Goal: Use online tool/utility: Utilize a website feature to perform a specific function

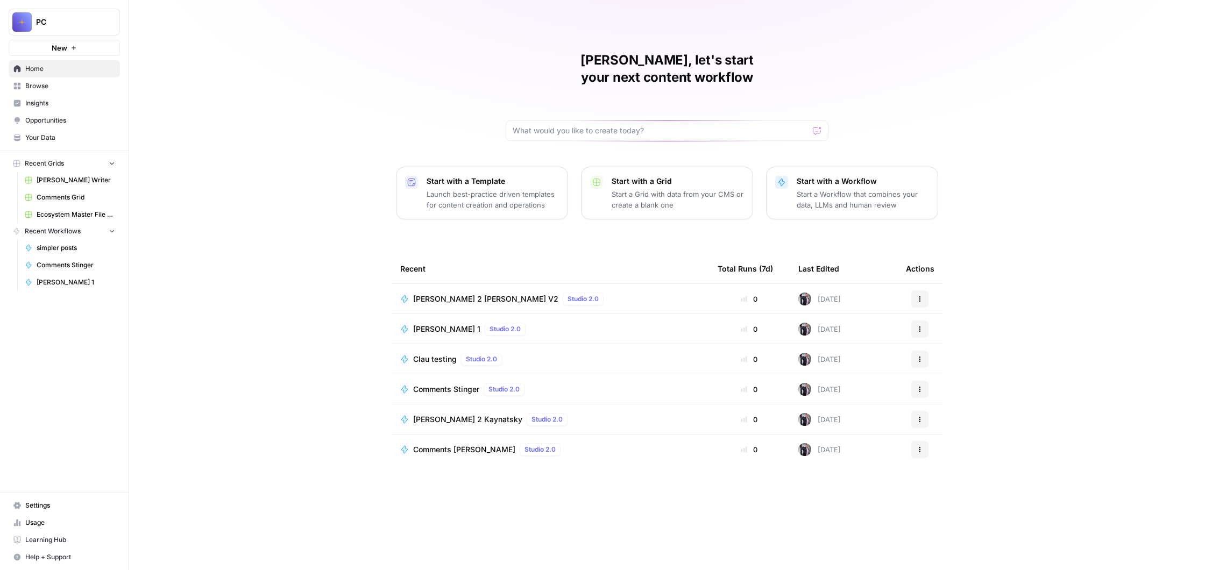
click at [49, 124] on span "Opportunities" at bounding box center [70, 121] width 90 height 10
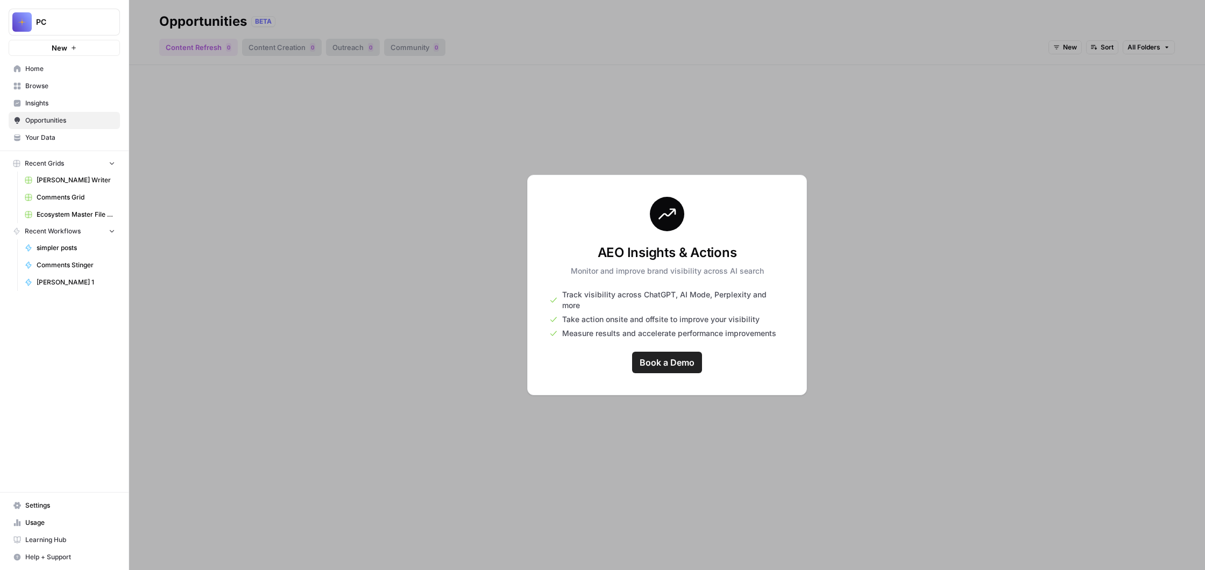
click at [50, 104] on span "Insights" at bounding box center [70, 103] width 90 height 10
click at [49, 122] on span "Opportunities" at bounding box center [70, 121] width 90 height 10
click at [40, 83] on span "Browse" at bounding box center [70, 86] width 90 height 10
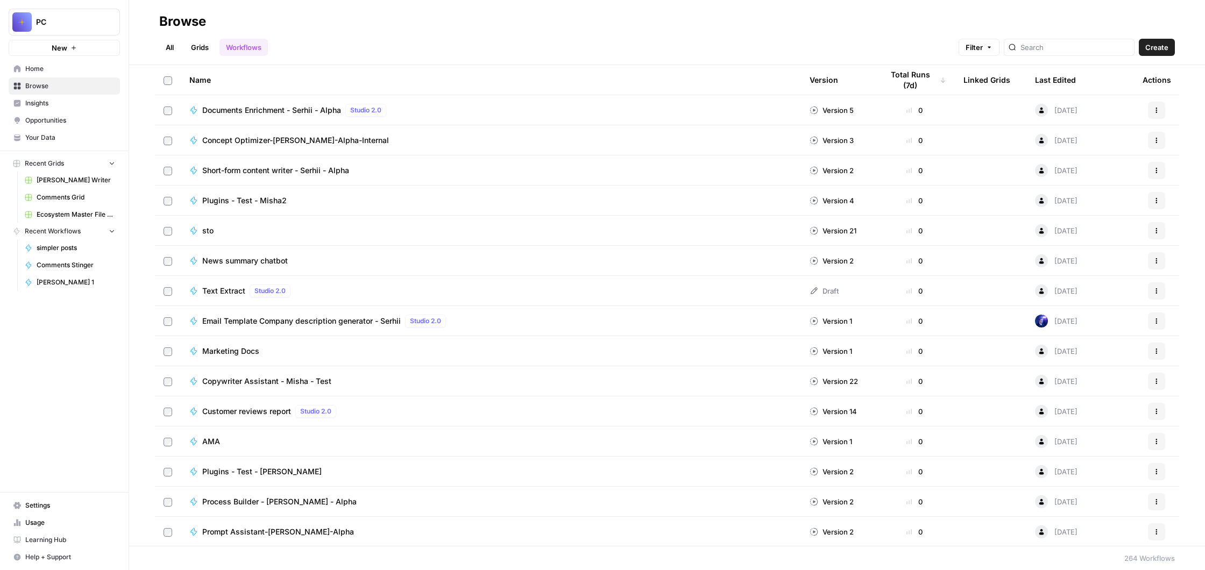
click at [1050, 79] on div "Last Edited" at bounding box center [1055, 80] width 41 height 30
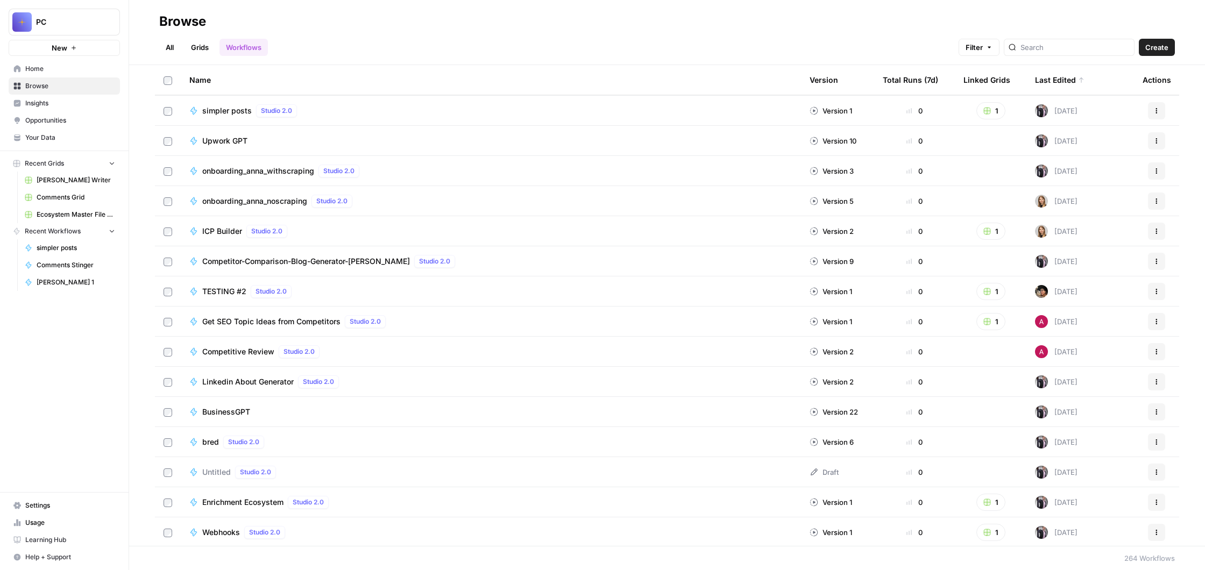
scroll to position [180, 0]
click at [221, 413] on span "BusinessGPT" at bounding box center [226, 412] width 48 height 11
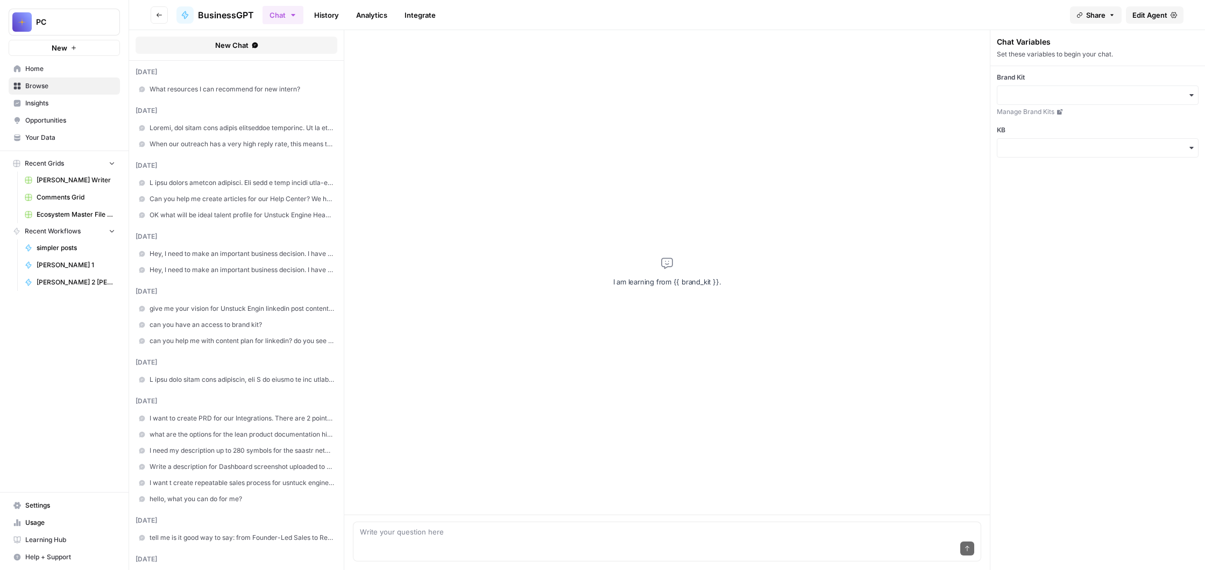
click at [238, 89] on span "What resources I can recommend for new intern?" at bounding box center [242, 89] width 185 height 10
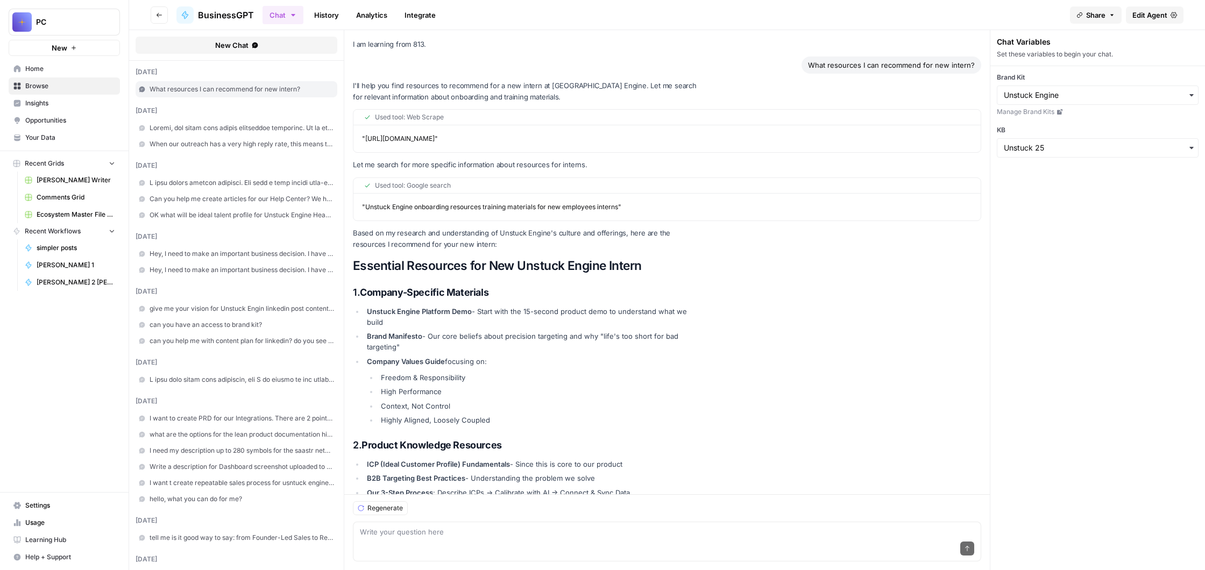
scroll to position [838, 0]
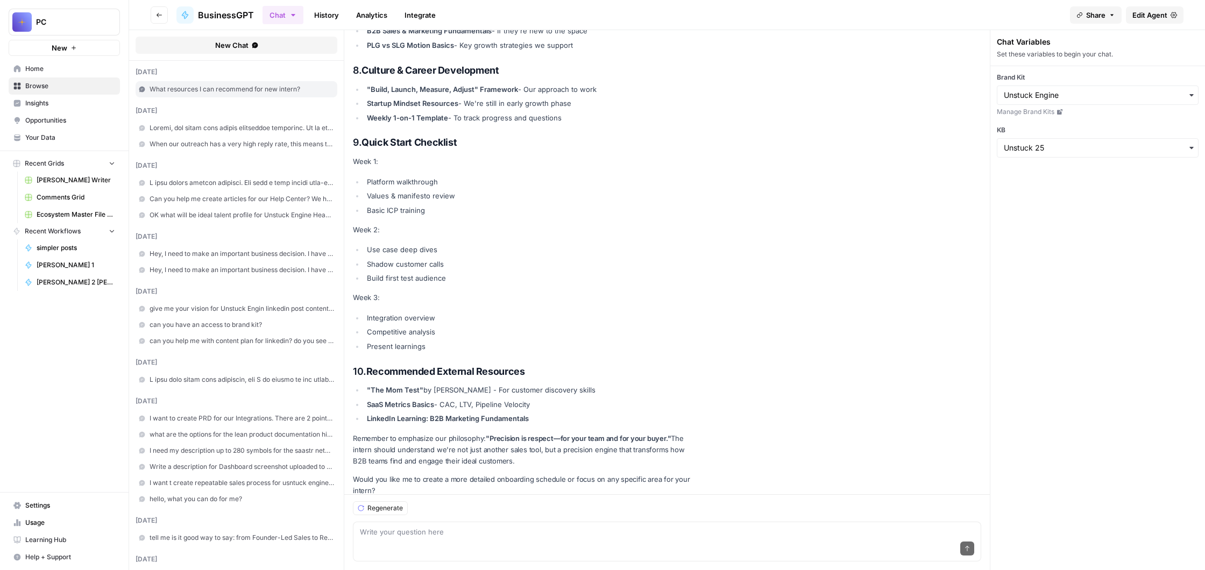
click at [235, 127] on span at bounding box center [242, 128] width 185 height 10
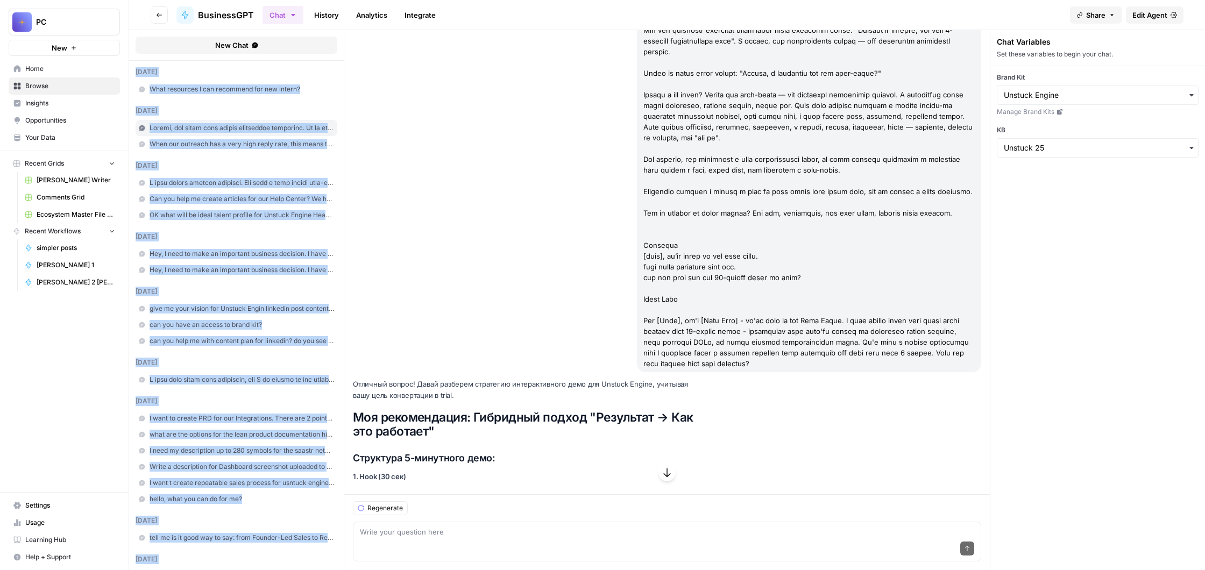
scroll to position [245, 0]
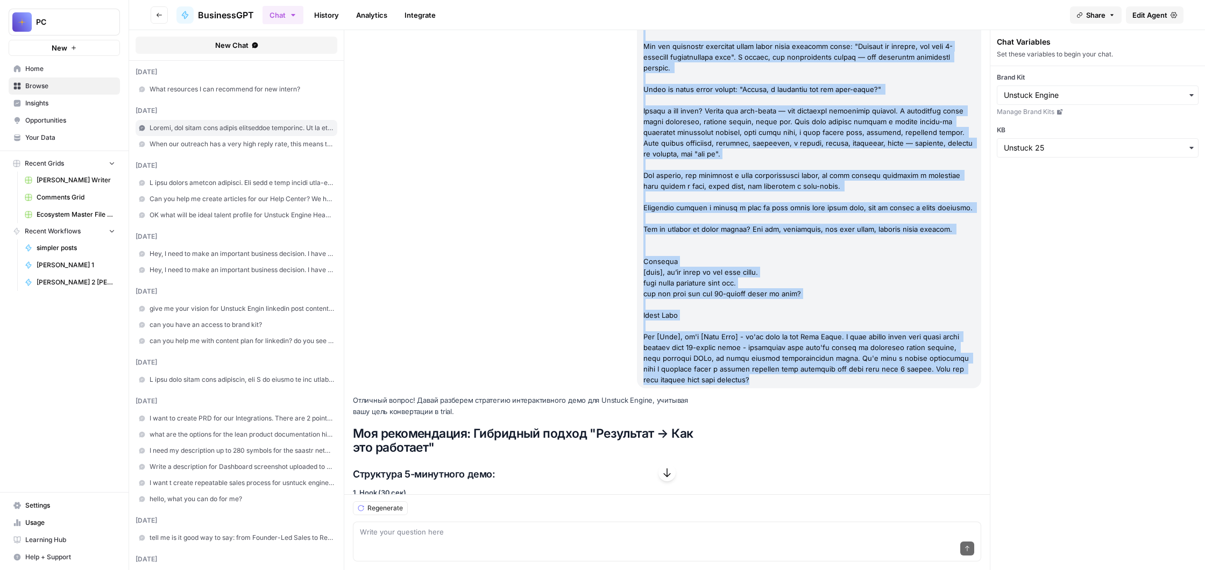
drag, startPoint x: 637, startPoint y: 63, endPoint x: 939, endPoint y: 406, distance: 457.4
click at [939, 388] on div at bounding box center [809, 100] width 344 height 577
copy div "Loremi, dol sitam cons adipis elitseddoe temporinc. Ut la etdolor magnaali, eni…"
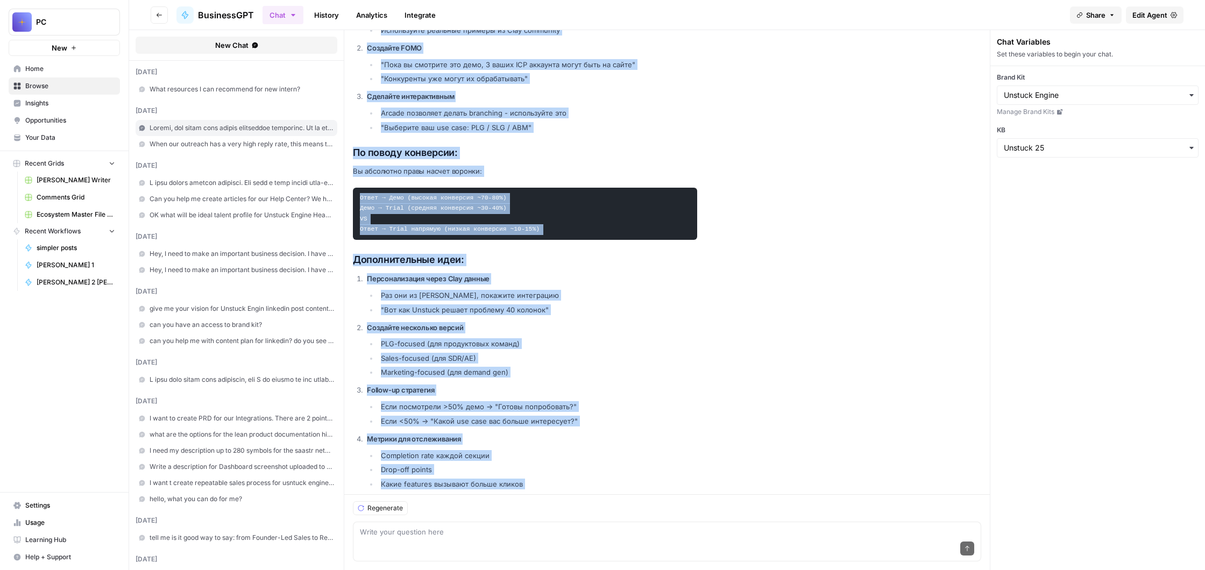
scroll to position [1246, 0]
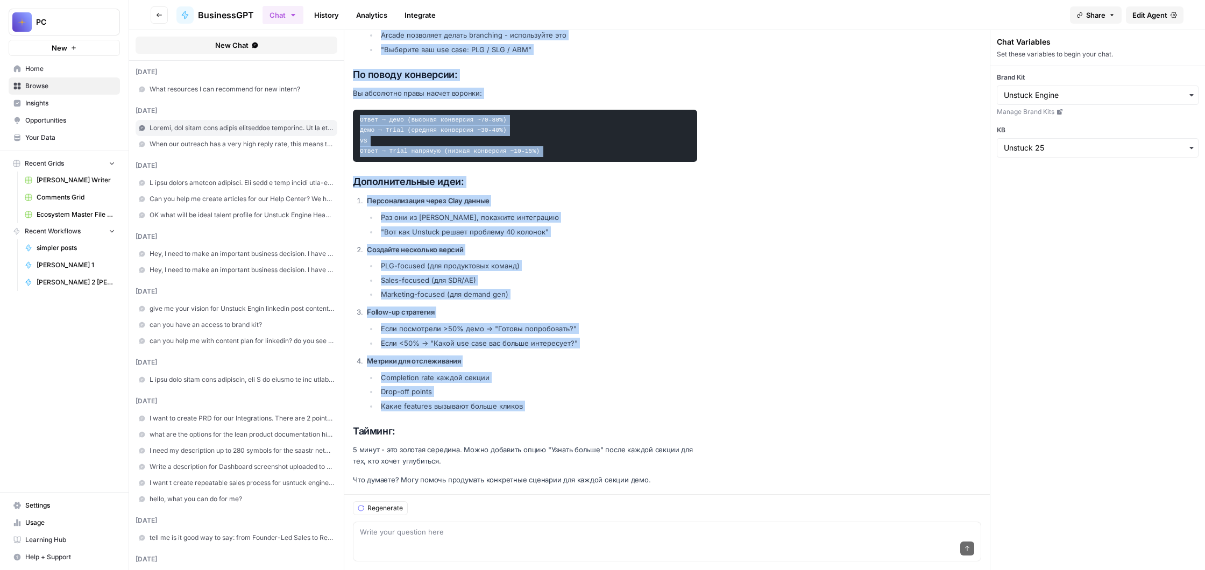
drag, startPoint x: 354, startPoint y: 190, endPoint x: 525, endPoint y: 415, distance: 282.2
copy div "Loremipsu 9-dolorsita cons: 6. Adip (21 eli) Seddoeiu temporinc utlaboree: "Dol…"
